Goal: Task Accomplishment & Management: Use online tool/utility

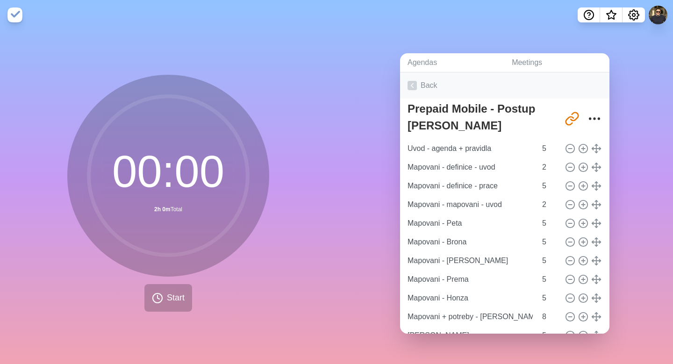
click at [414, 78] on link "Back" at bounding box center [504, 85] width 209 height 26
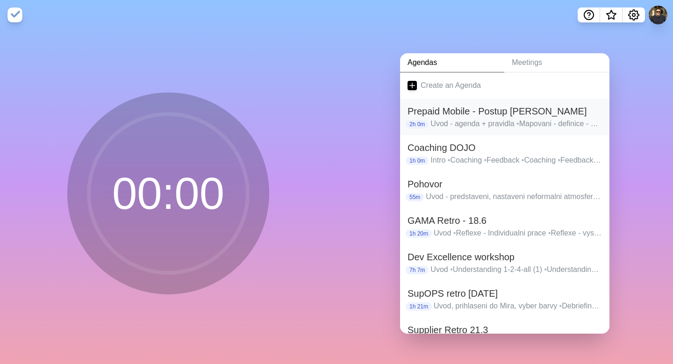
click at [435, 109] on h2 "Prepaid Mobile - Postup [PERSON_NAME]" at bounding box center [505, 111] width 194 height 14
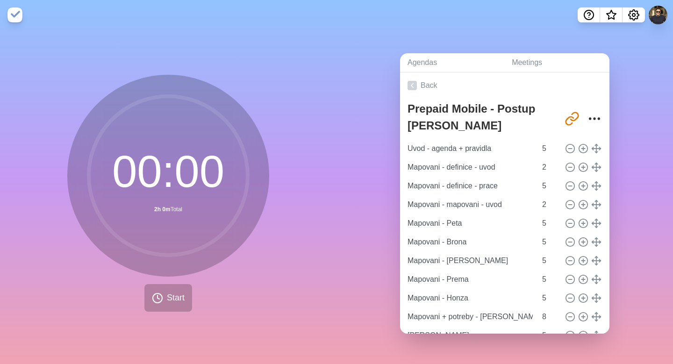
click at [491, 25] on nav at bounding box center [336, 15] width 673 height 30
click at [304, 200] on div "00 : 00 2h 0m Total Start" at bounding box center [168, 197] width 337 height 334
drag, startPoint x: 188, startPoint y: 207, endPoint x: 186, endPoint y: 201, distance: 6.5
click at [188, 205] on circle at bounding box center [168, 175] width 159 height 159
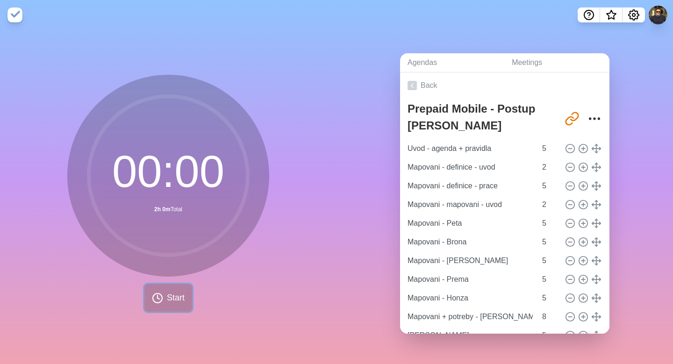
click at [152, 293] on icon at bounding box center [157, 298] width 11 height 11
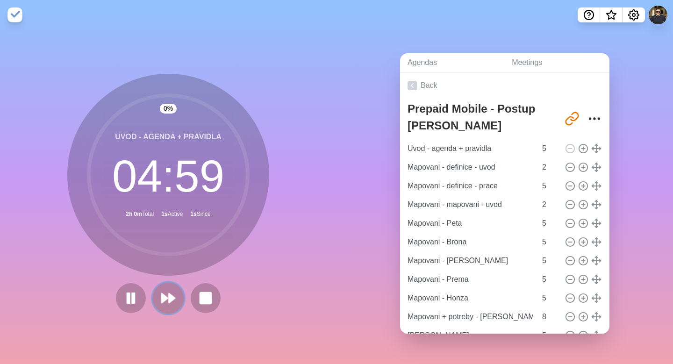
click at [169, 294] on polygon at bounding box center [172, 298] width 6 height 9
